Goal: Contribute content

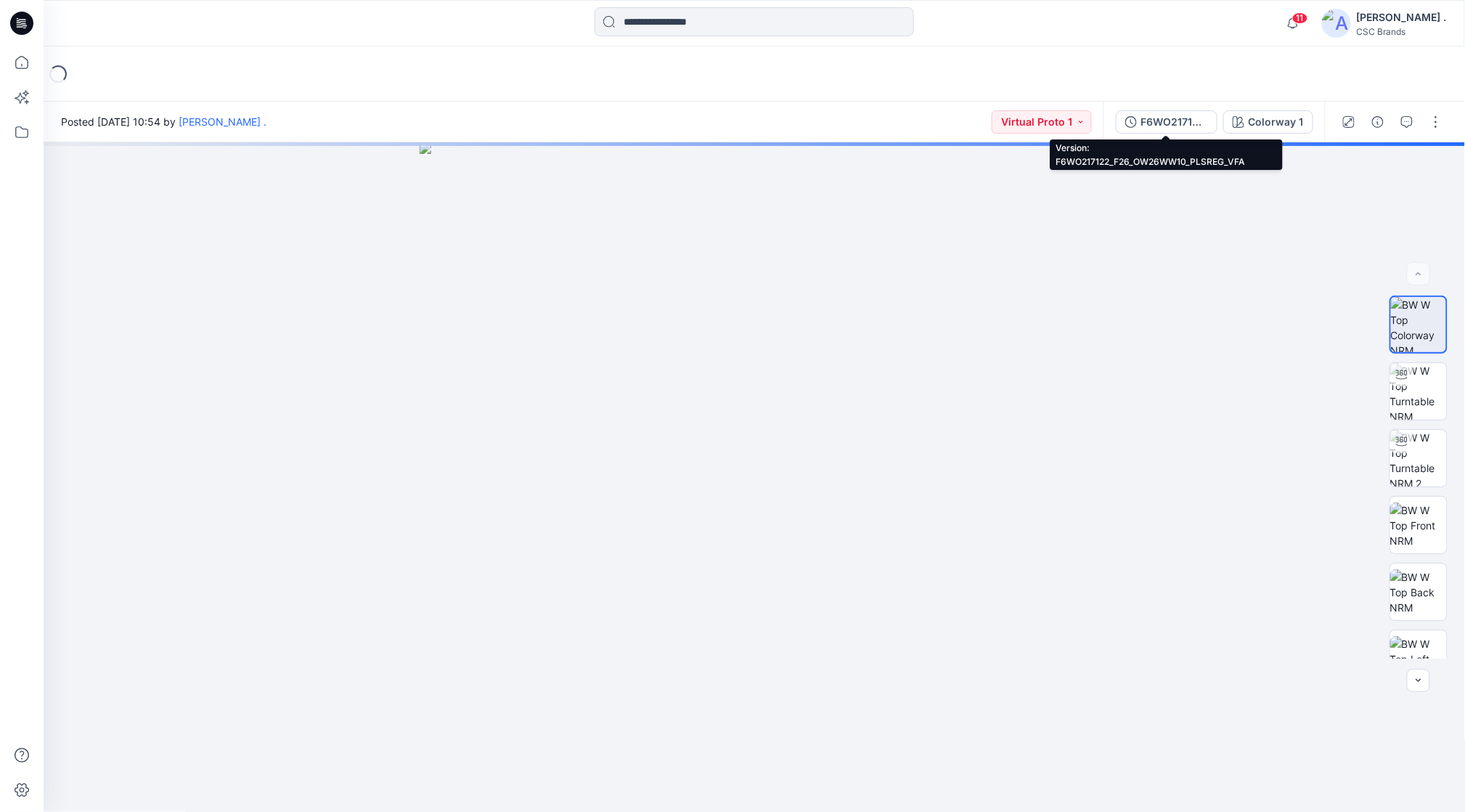
click at [1189, 114] on div "F6WO217122_F26_OW26WW10_PLSREG_VFA" at bounding box center [1175, 122] width 67 height 16
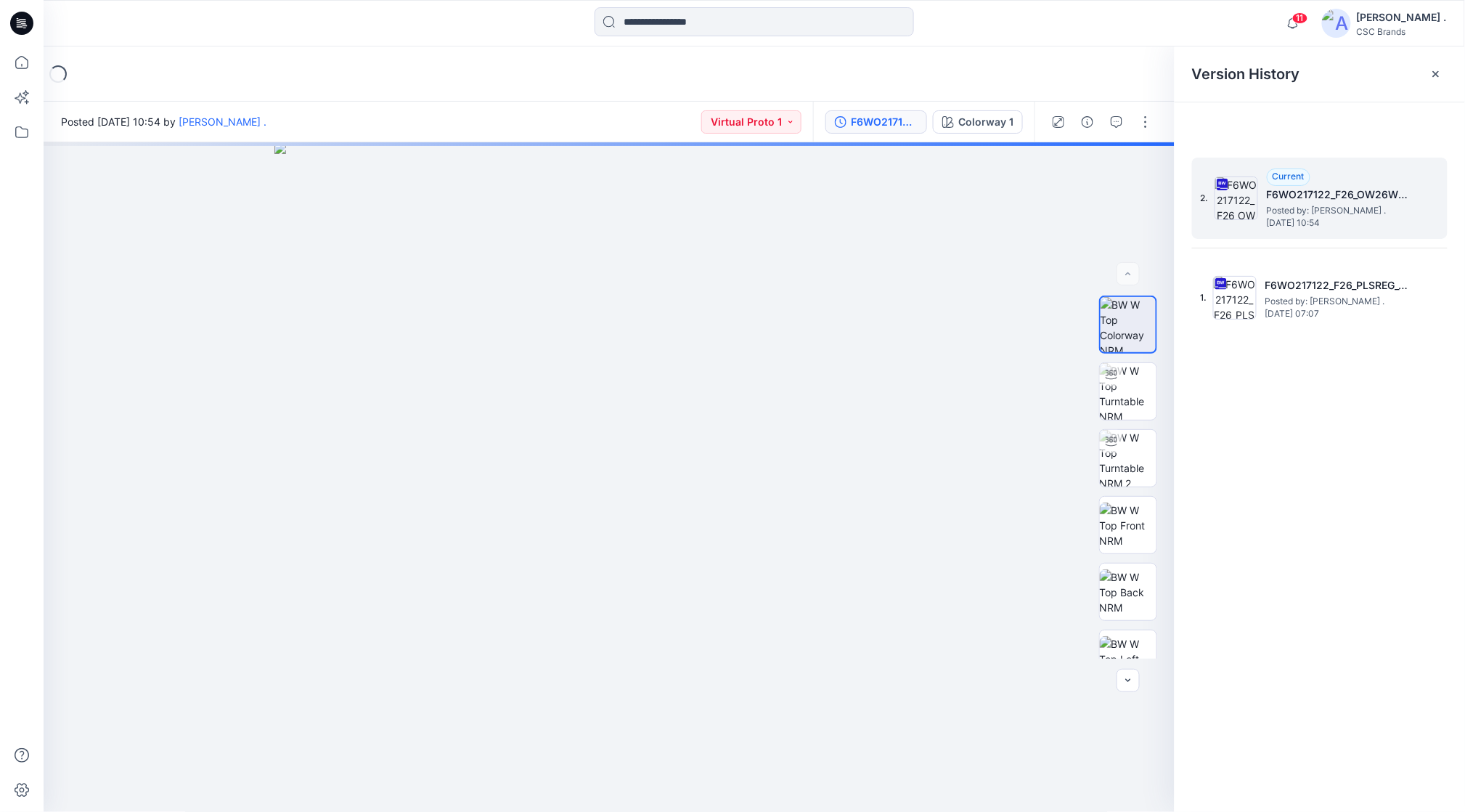
click at [1351, 204] on span "Posted by: [PERSON_NAME] ." at bounding box center [1339, 211] width 145 height 14
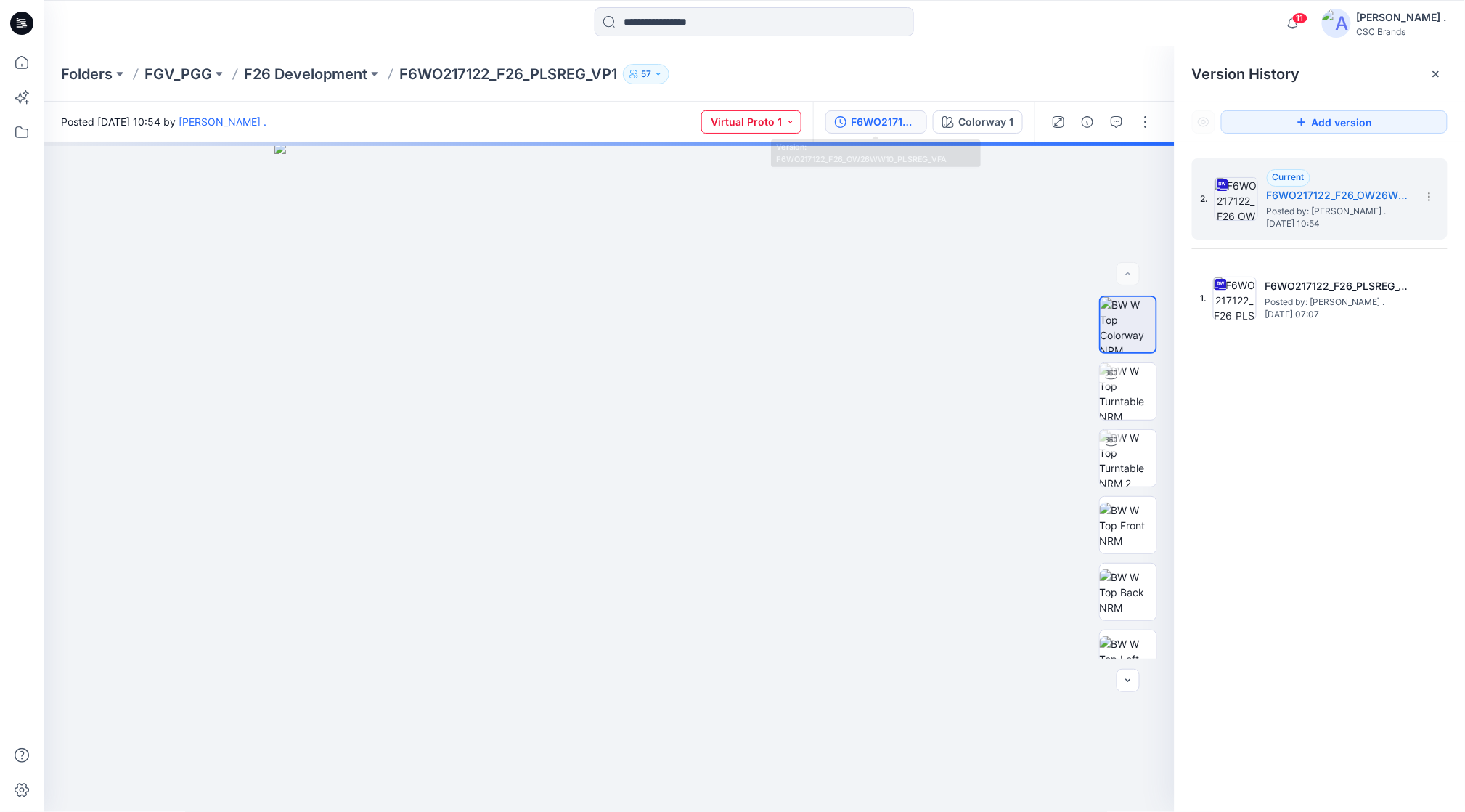
click at [758, 117] on button "Virtual Proto 1" at bounding box center [751, 122] width 100 height 23
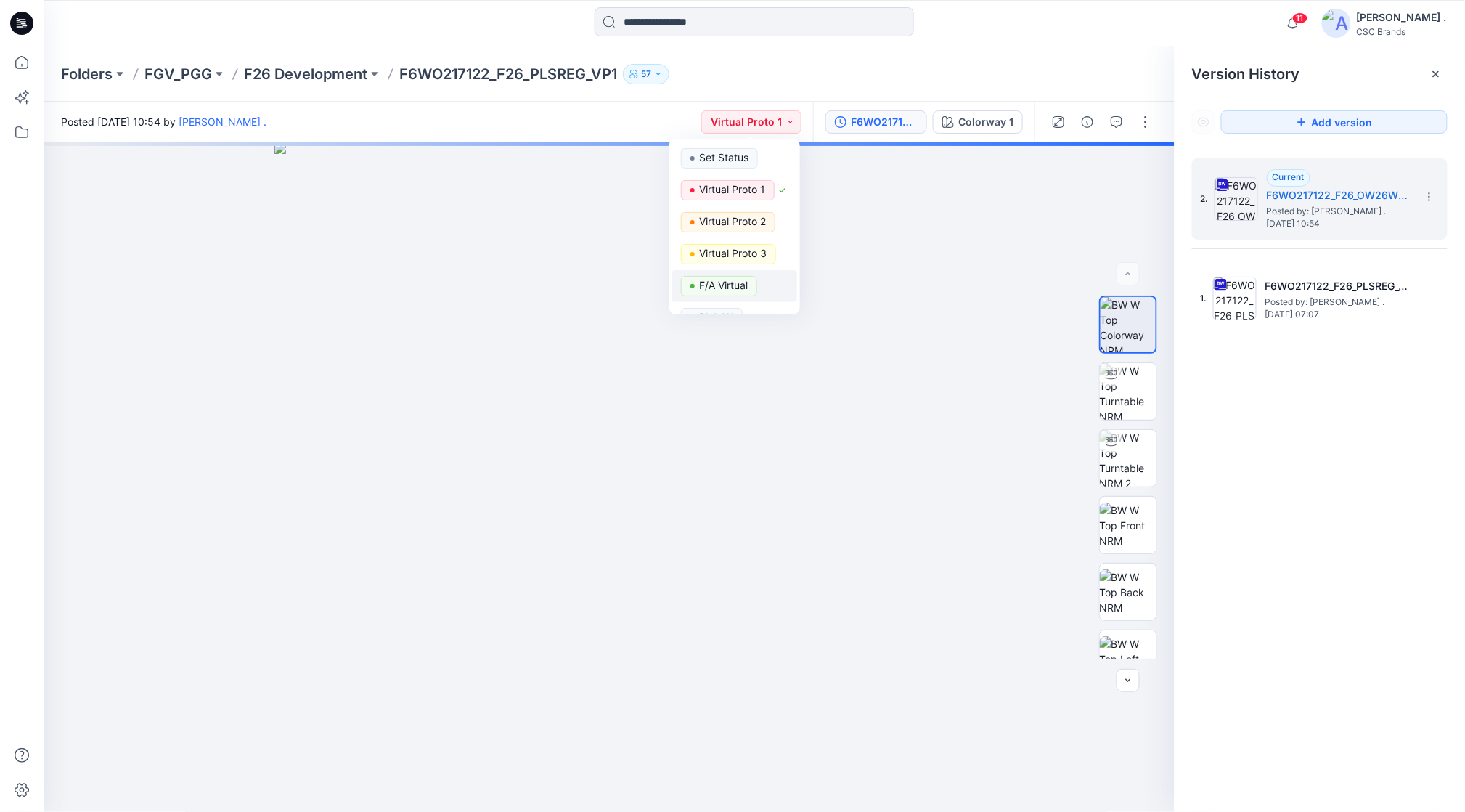
click at [735, 283] on p "F/A Virtual" at bounding box center [724, 284] width 49 height 19
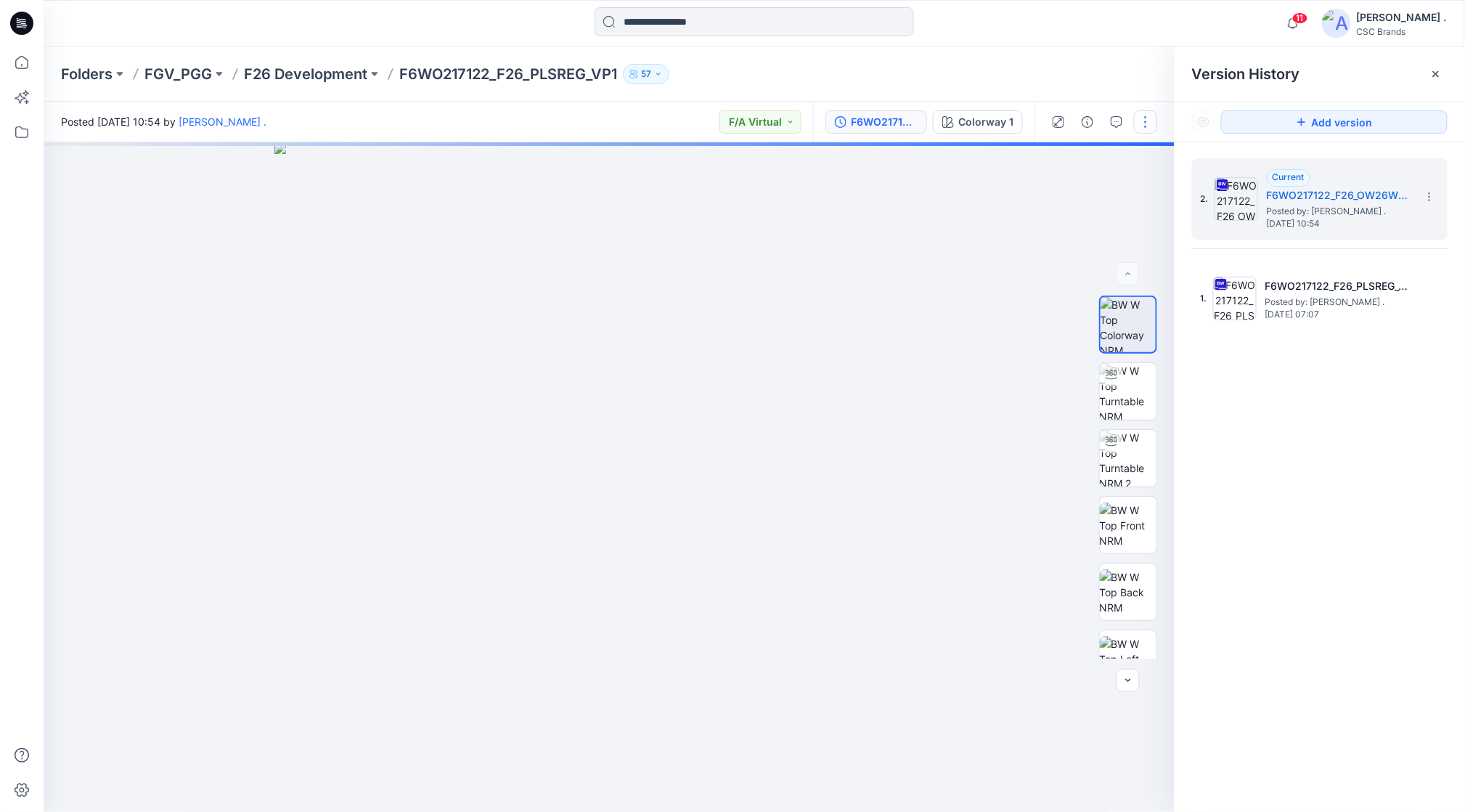
click at [1151, 130] on button "button" at bounding box center [1146, 122] width 23 height 23
click at [1073, 201] on button "Edit" at bounding box center [1085, 196] width 133 height 27
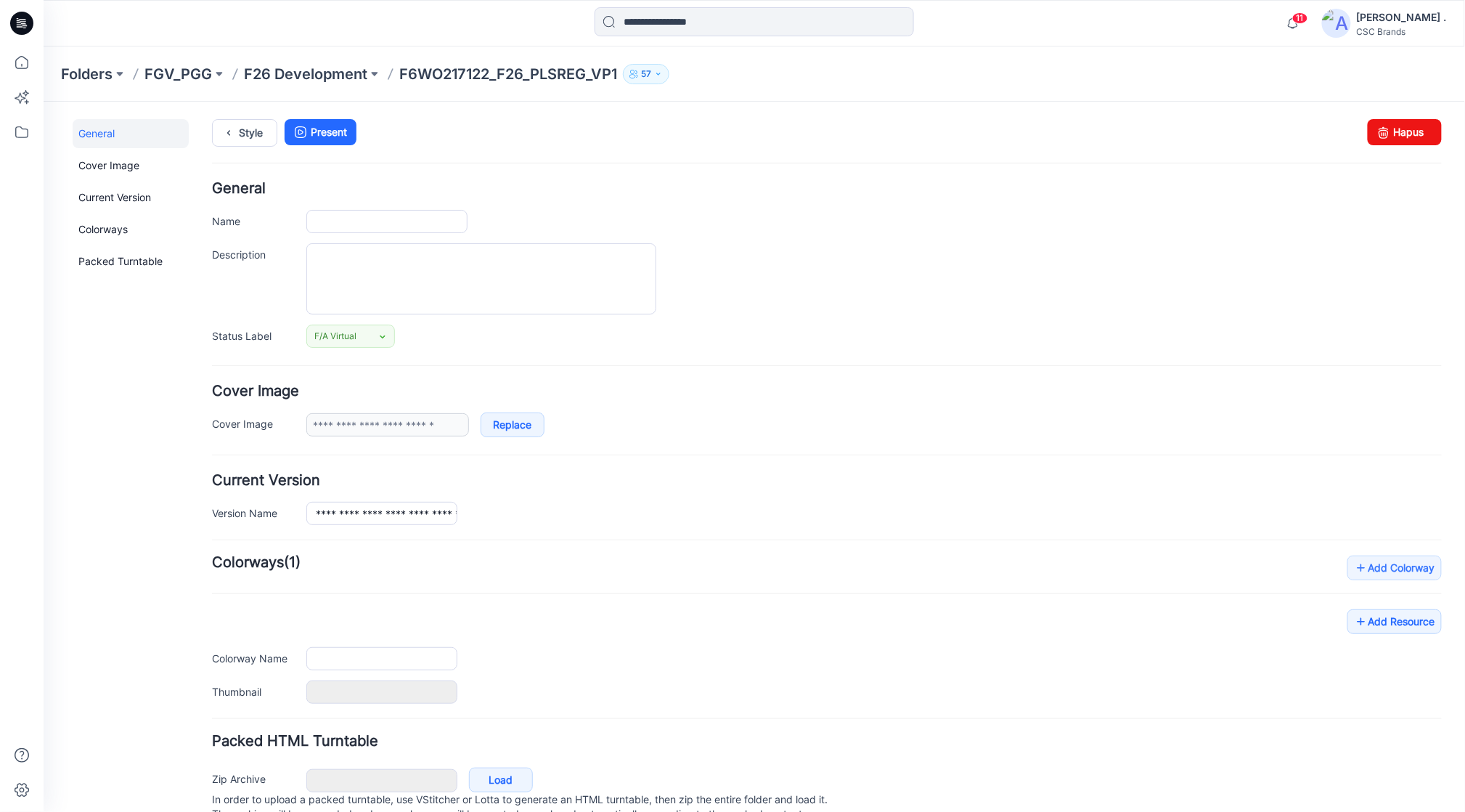
type input "**********"
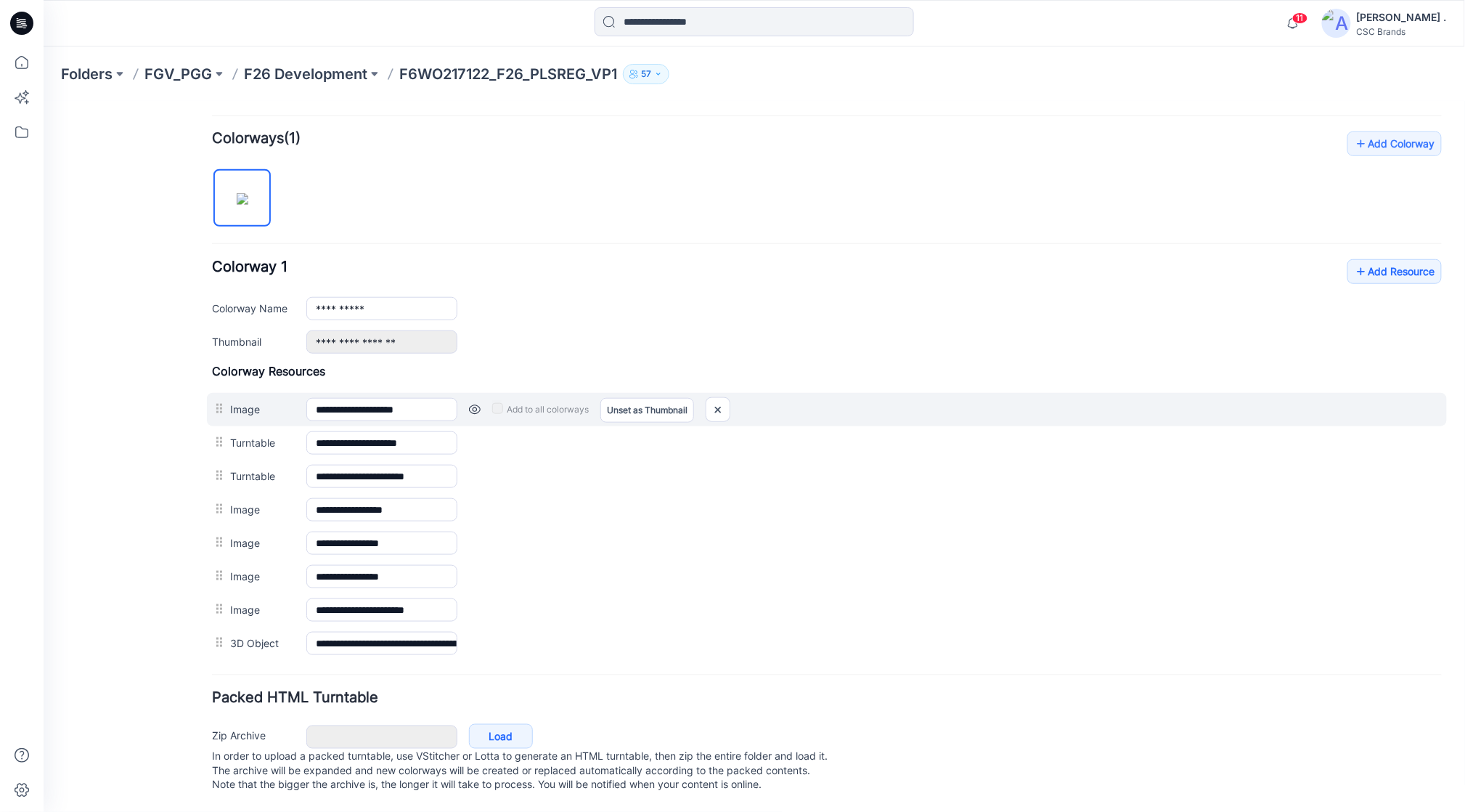
scroll to position [448, 0]
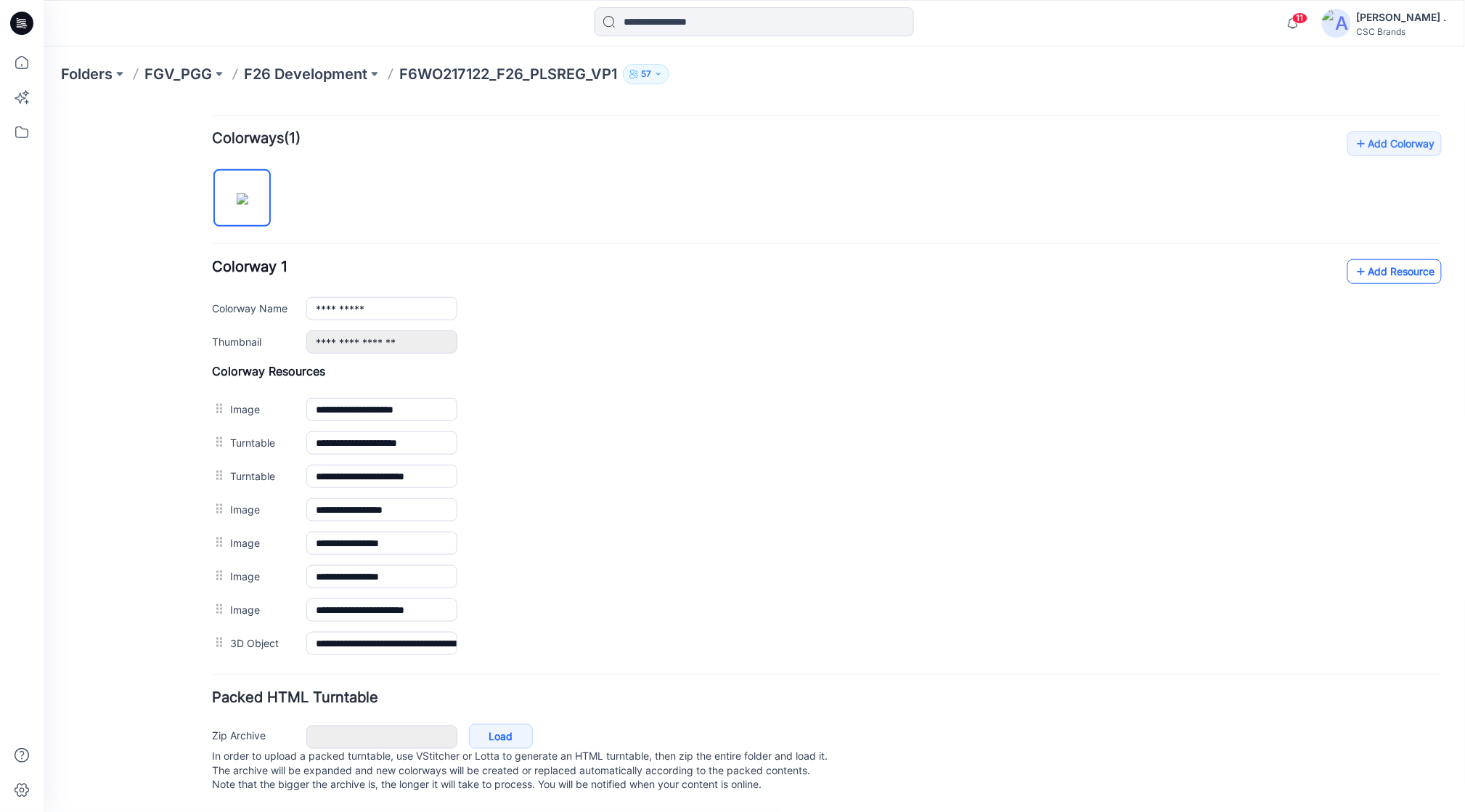
click at [1386, 258] on link "Add Resource" at bounding box center [1394, 270] width 95 height 24
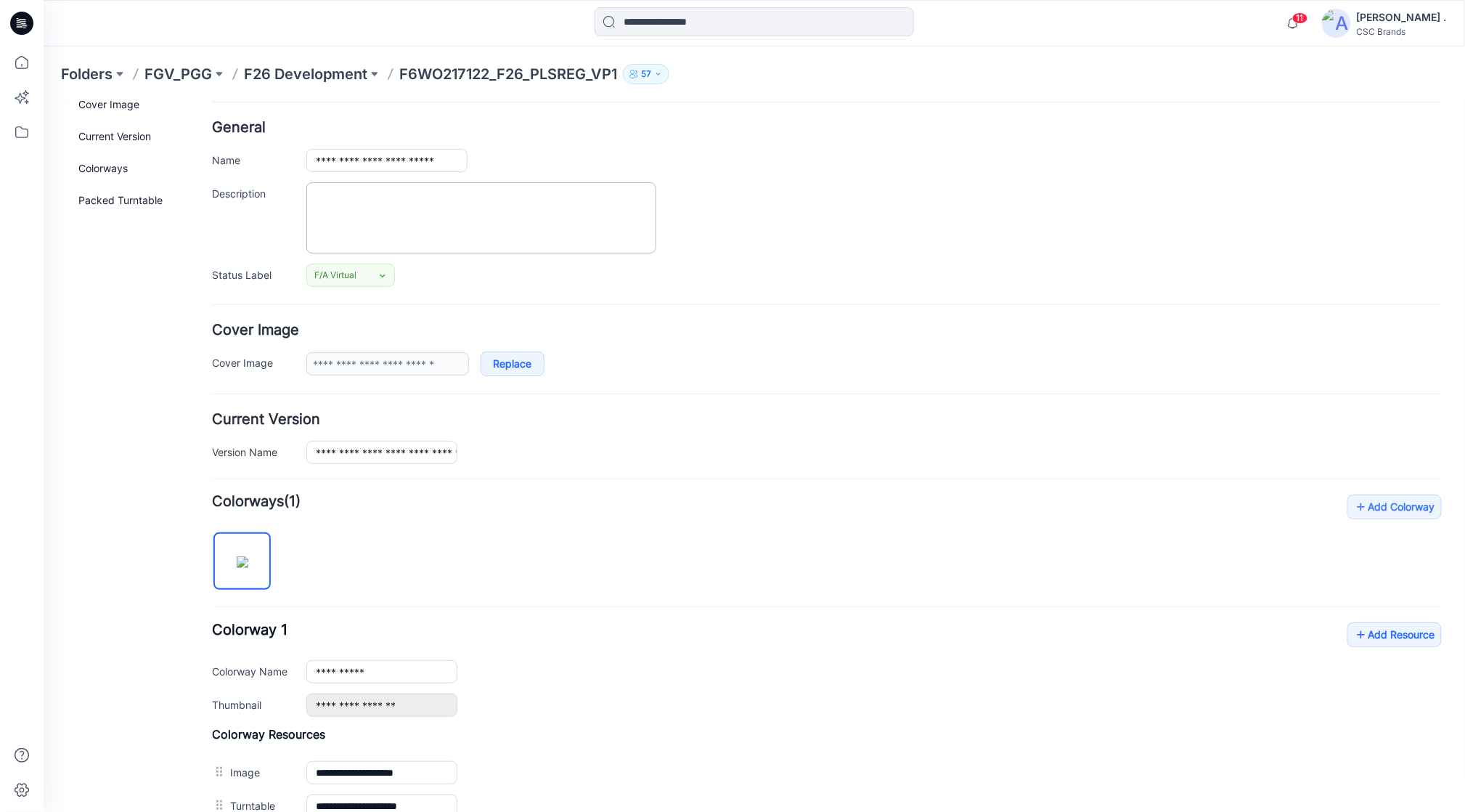
scroll to position [0, 0]
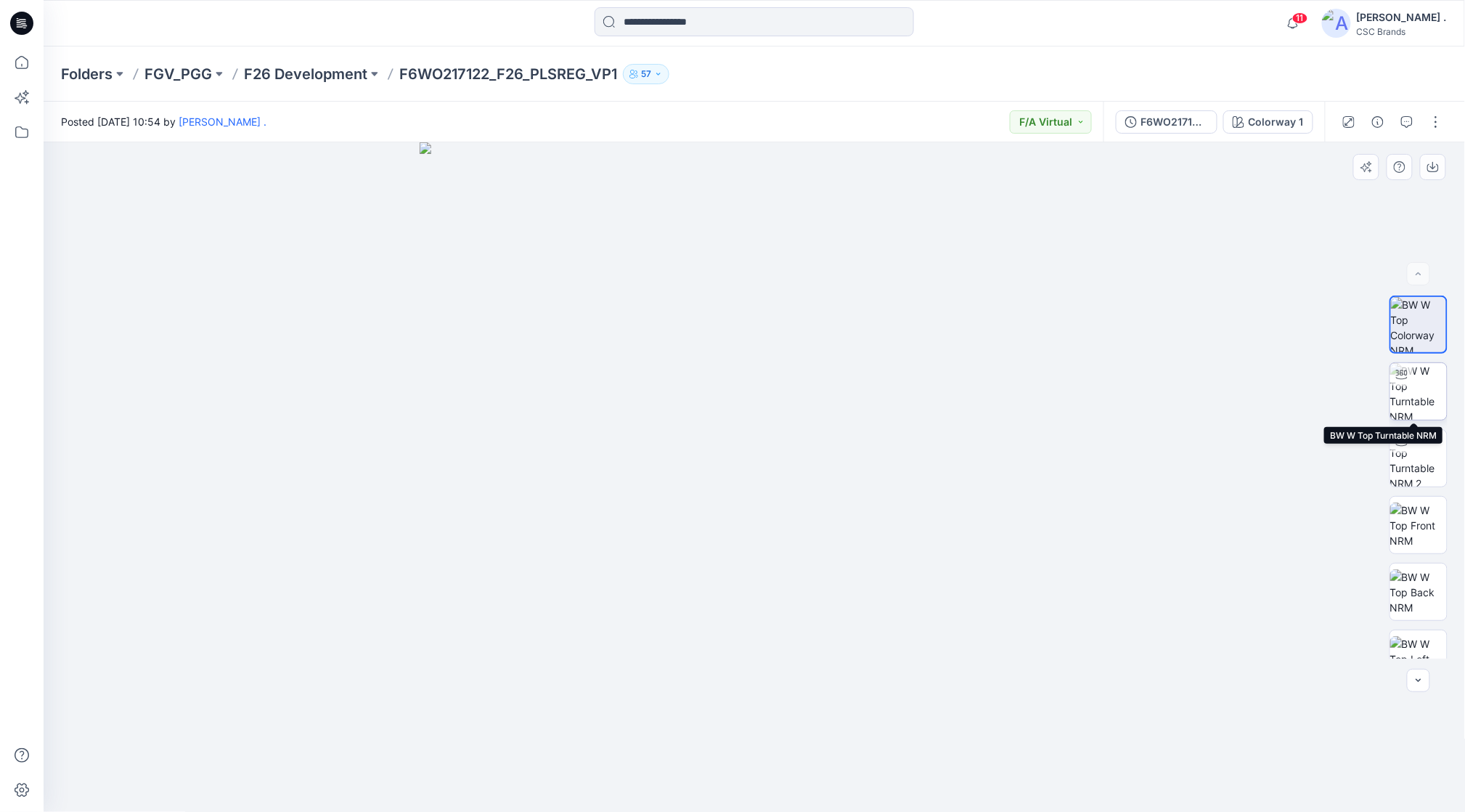
click at [1412, 392] on img at bounding box center [1418, 391] width 57 height 57
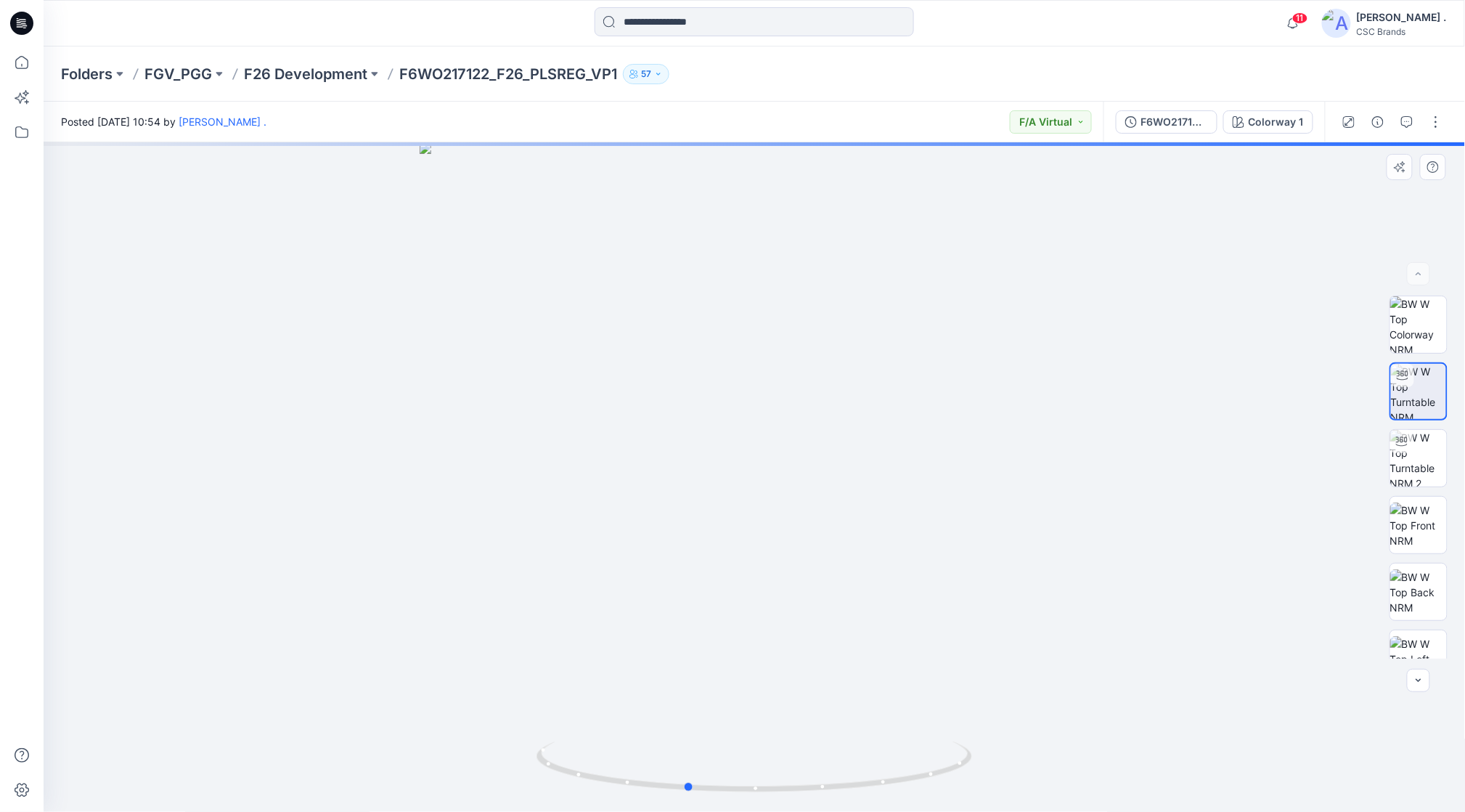
drag, startPoint x: 892, startPoint y: 789, endPoint x: 808, endPoint y: 739, distance: 97.8
click at [808, 739] on div at bounding box center [754, 476] width 1422 height 669
click at [1406, 323] on img at bounding box center [1418, 324] width 57 height 57
